Goal: Information Seeking & Learning: Learn about a topic

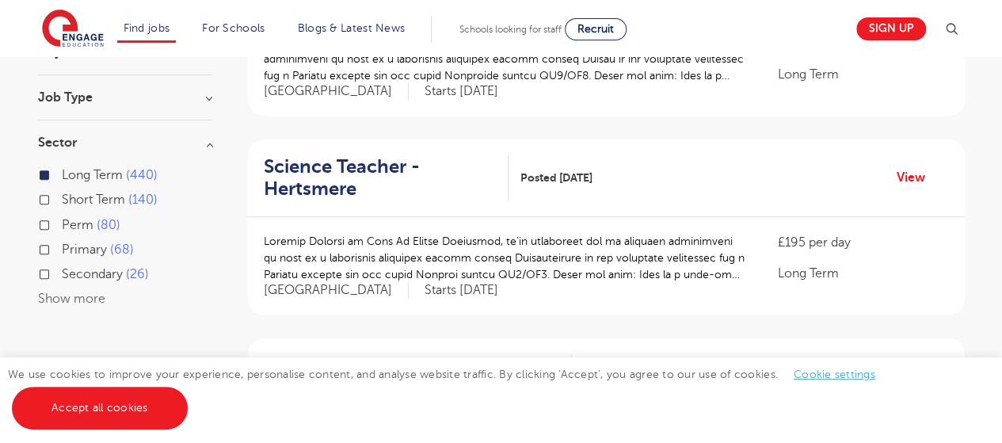
scroll to position [277, 0]
click at [148, 99] on h3 "Job Type" at bounding box center [125, 97] width 174 height 13
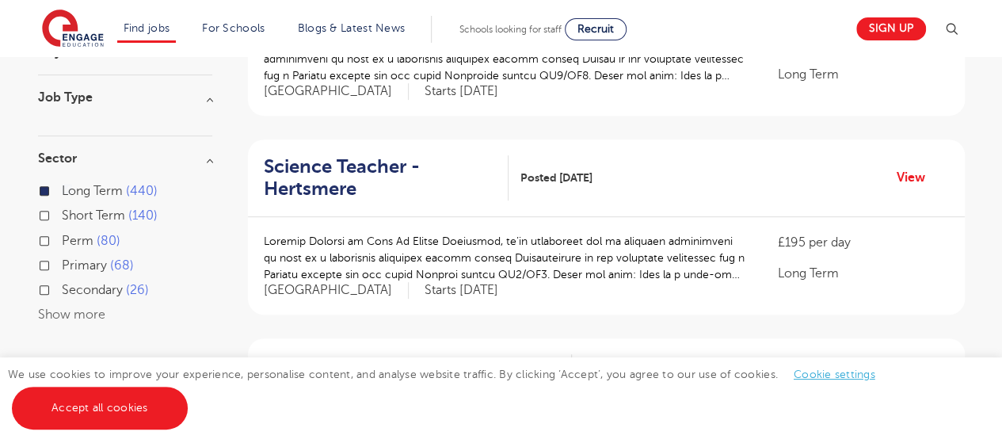
click at [211, 93] on h3 "Job Type" at bounding box center [125, 97] width 174 height 13
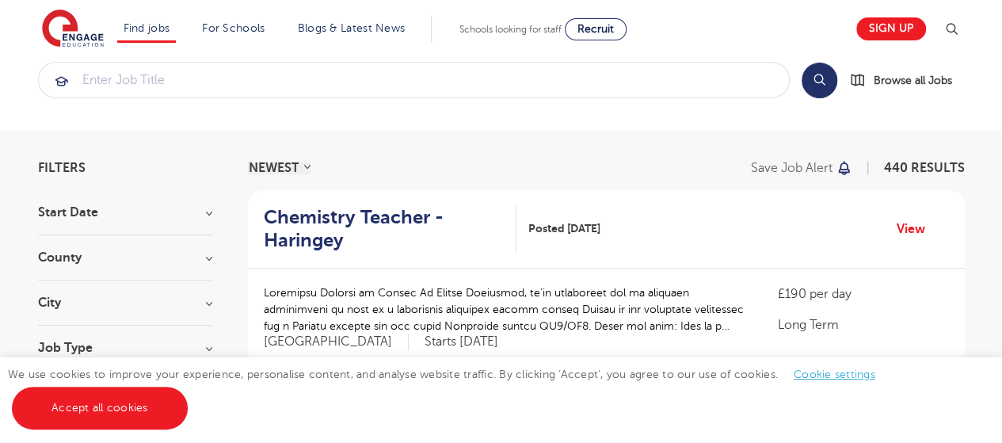
scroll to position [0, 0]
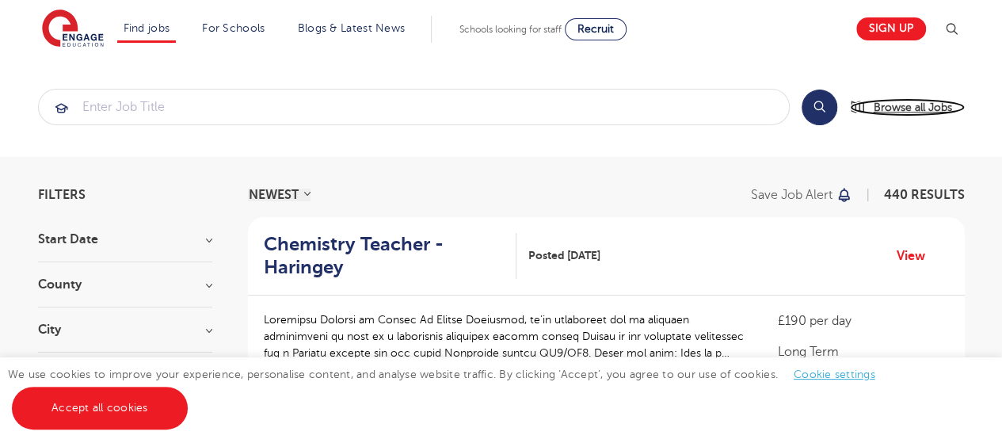
click at [913, 106] on span "Browse all Jobs" at bounding box center [912, 107] width 78 height 18
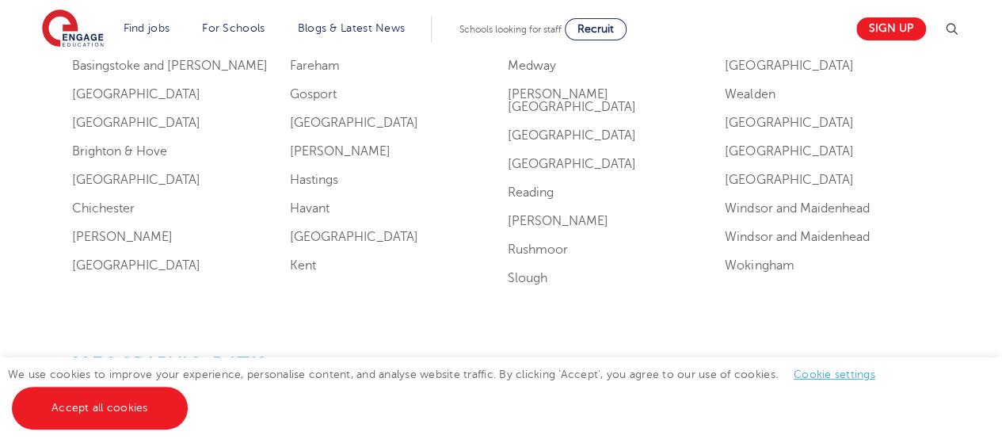
scroll to position [1572, 0]
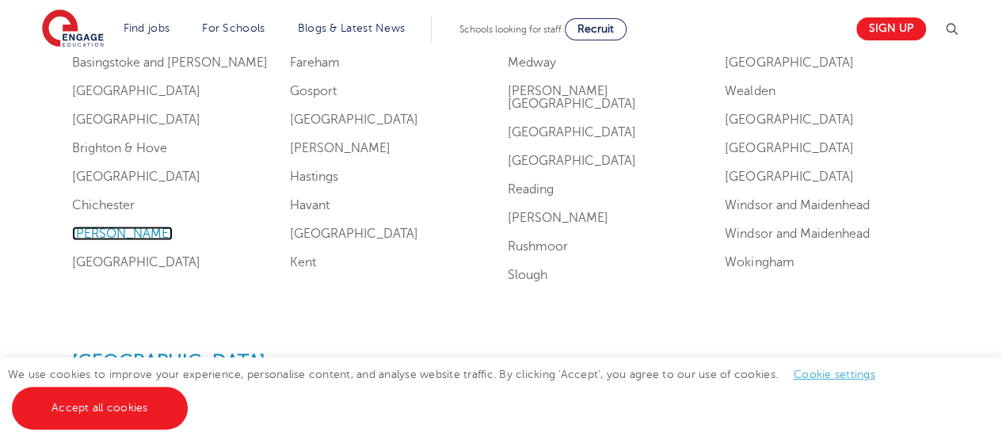
click at [101, 234] on link "[PERSON_NAME]" at bounding box center [122, 233] width 101 height 14
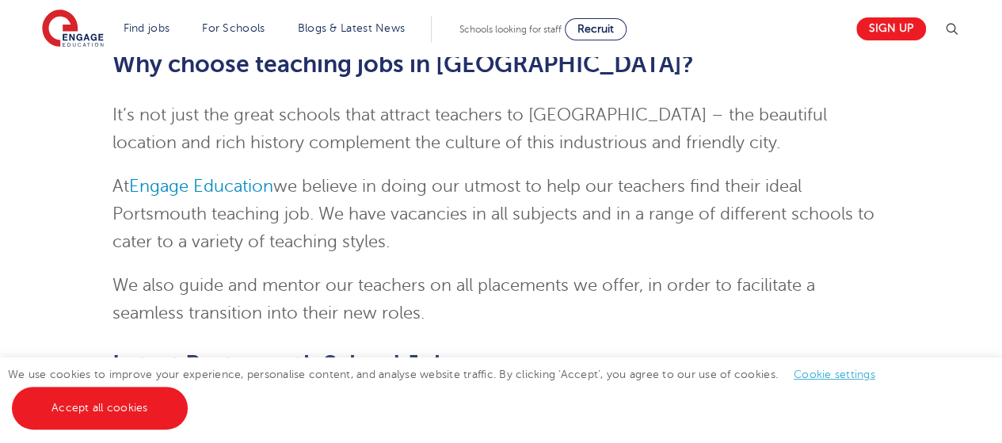
scroll to position [844, 0]
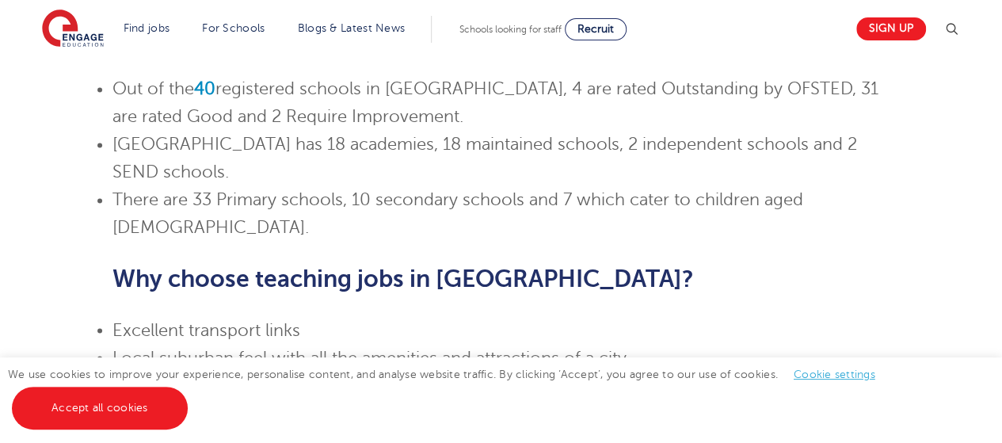
scroll to position [1135, 0]
